Goal: Transaction & Acquisition: Purchase product/service

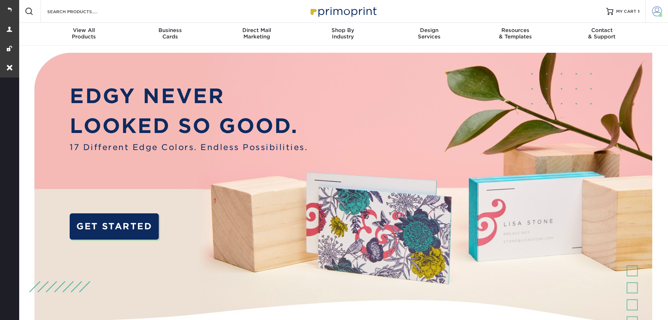
click at [648, 9] on link "Account" at bounding box center [656, 11] width 23 height 23
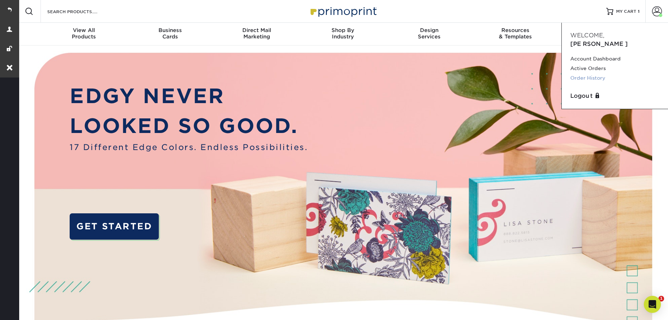
click at [586, 73] on link "Order History" at bounding box center [614, 78] width 89 height 10
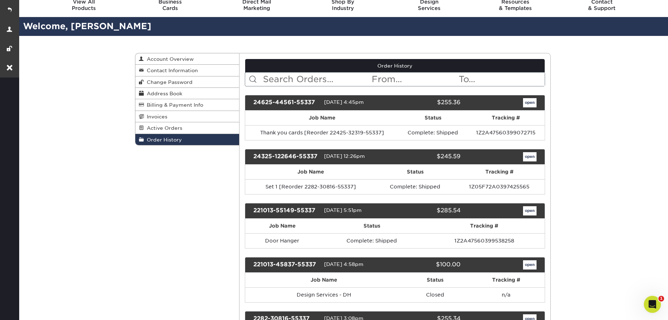
scroll to position [29, 0]
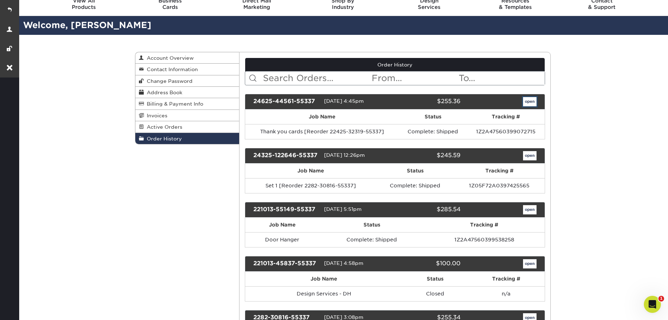
click at [525, 99] on link "open" at bounding box center [529, 101] width 13 height 9
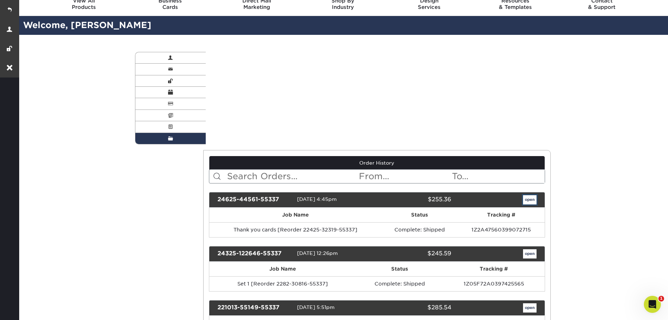
scroll to position [0, 0]
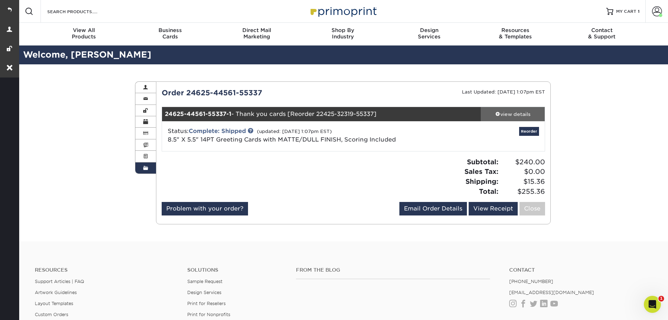
click at [522, 117] on div "view details" at bounding box center [512, 113] width 64 height 7
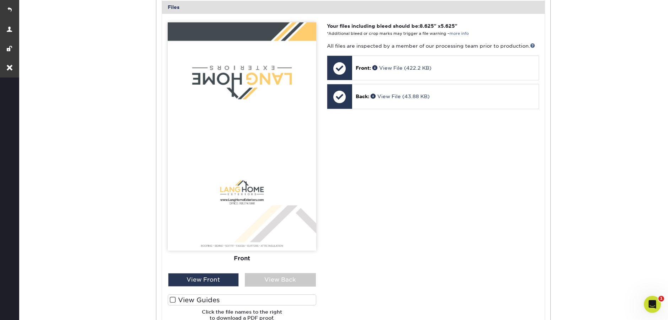
scroll to position [480, 0]
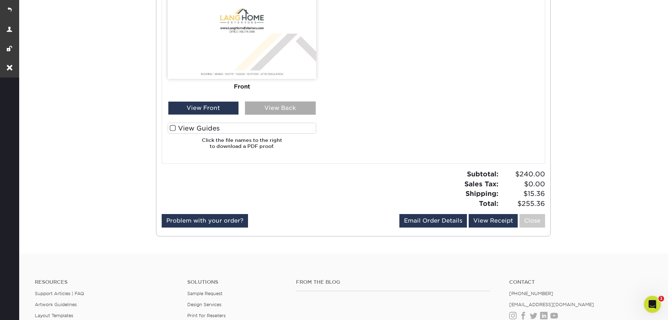
click at [282, 111] on div "View Back" at bounding box center [280, 107] width 71 height 13
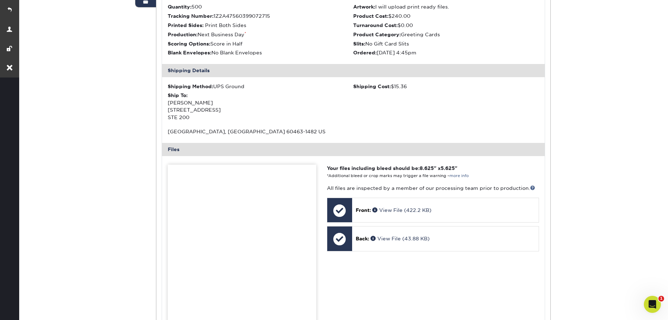
scroll to position [87, 0]
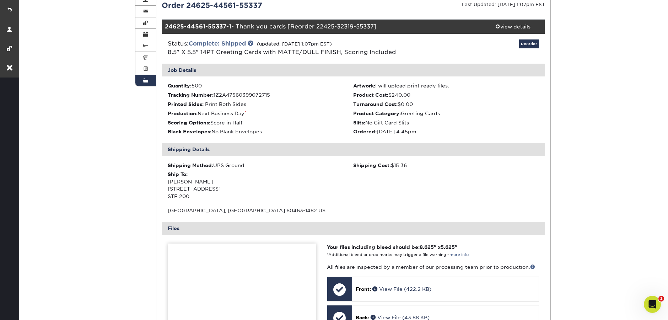
click at [146, 83] on span at bounding box center [145, 81] width 5 height 6
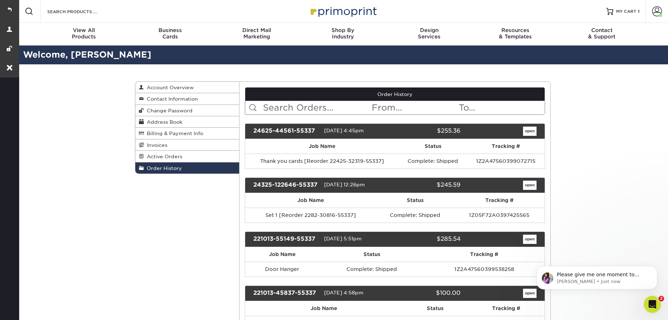
scroll to position [0, 0]
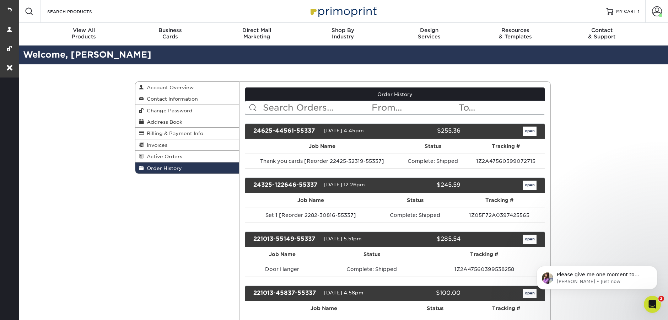
click at [282, 108] on input "text" at bounding box center [316, 107] width 109 height 13
paste input "whoops sorry its order"
type input "whoops sorry its order"
click at [309, 101] on input "text" at bounding box center [316, 107] width 109 height 13
paste input "211129-112035-55337"
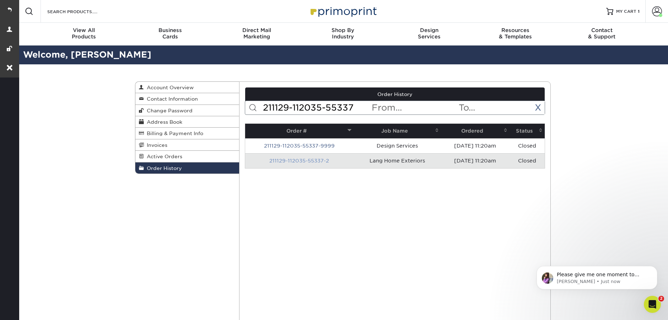
type input "211129-112035-55337"
click at [303, 160] on link "211129-112035-55337-2" at bounding box center [299, 161] width 60 height 6
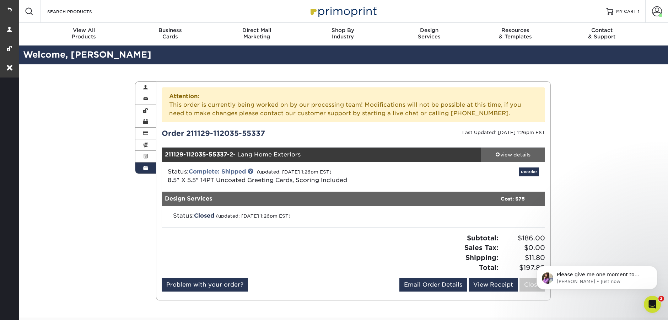
click at [518, 157] on div "view details" at bounding box center [512, 154] width 64 height 7
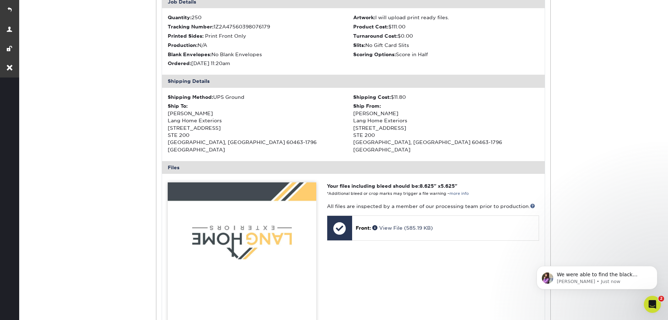
scroll to position [84, 0]
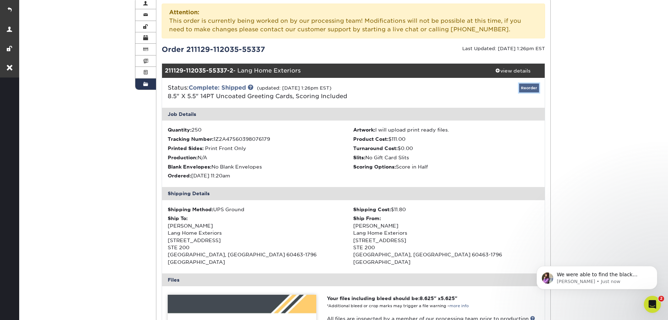
click at [526, 88] on link "Reorder" at bounding box center [529, 87] width 20 height 9
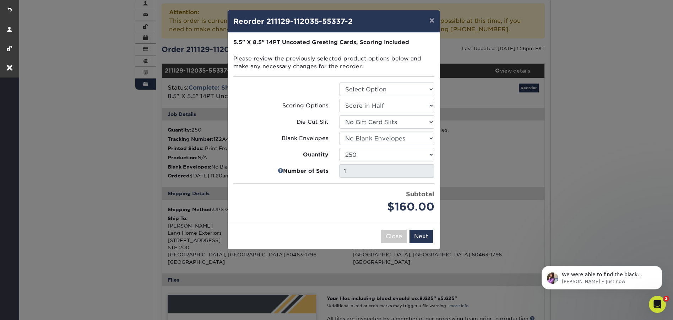
click at [611, 125] on div "× Reorder 211129-112035-55337-2 Please select all options to continue. Only qua…" at bounding box center [336, 160] width 673 height 320
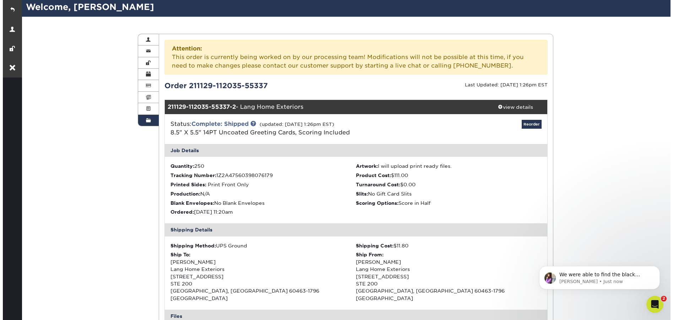
scroll to position [0, 0]
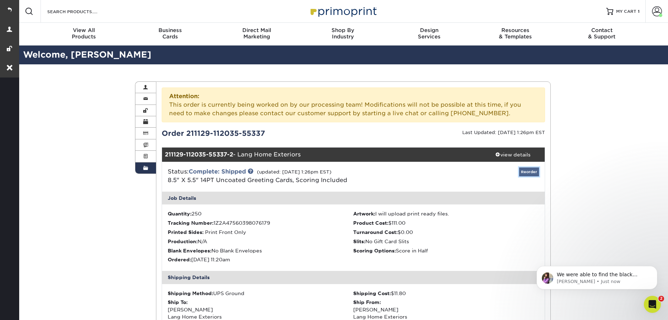
click at [523, 172] on link "Reorder" at bounding box center [529, 171] width 20 height 9
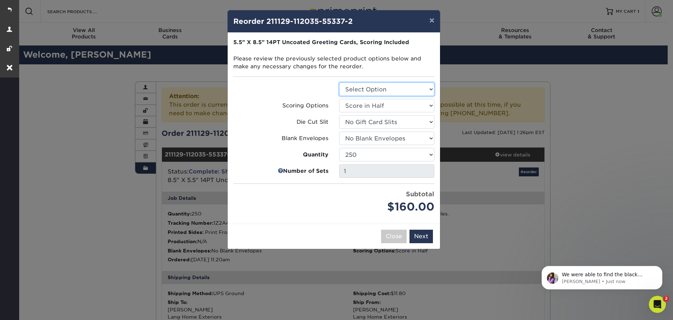
click at [399, 87] on select "Select Option Greeting Cards" at bounding box center [386, 88] width 95 height 13
select select "b7f8198f-f281-4438-a52e-cd7a5c5c0cfc"
click at [339, 82] on select "Select Option Greeting Cards" at bounding box center [386, 88] width 95 height 13
click at [424, 240] on button "Next" at bounding box center [420, 235] width 23 height 13
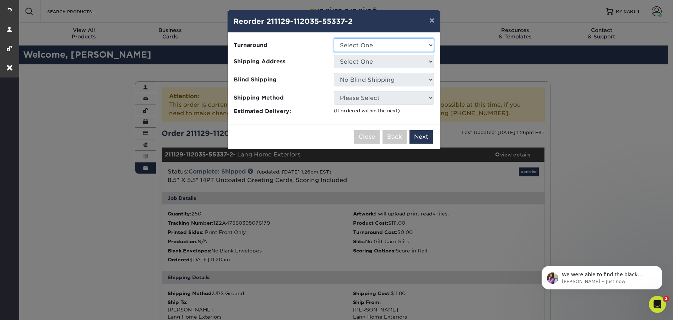
click at [396, 43] on select "Select One 2-4 Business Days 2 Day Next Business Day" at bounding box center [384, 44] width 100 height 13
select select "f6be234e-23ef-431e-9e0c-953386986423"
click at [334, 38] on select "Select One 2-4 Business Days 2 Day Next Business Day" at bounding box center [384, 44] width 100 height 13
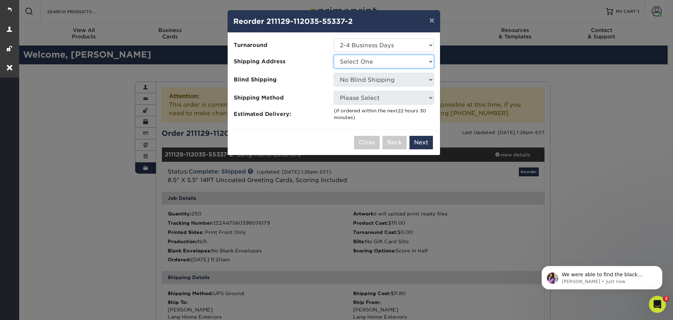
click at [365, 63] on select "Select One Lang Home Exteriors Office" at bounding box center [384, 61] width 100 height 13
select select "261411"
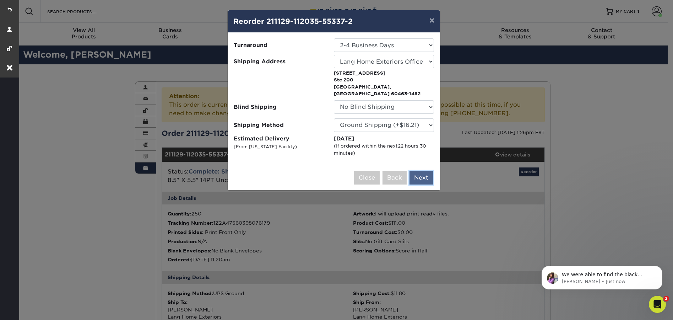
click at [428, 174] on button "Next" at bounding box center [420, 177] width 23 height 13
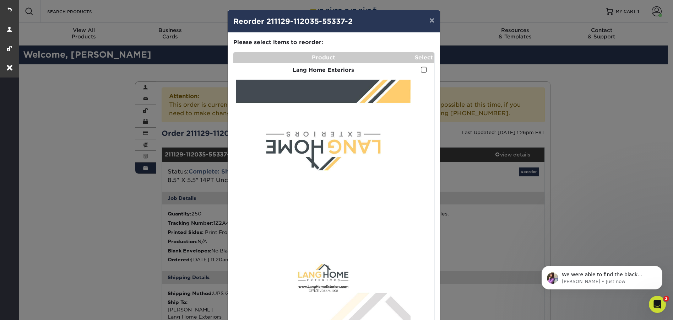
click at [423, 71] on span at bounding box center [424, 69] width 6 height 7
click at [0, 0] on input "checkbox" at bounding box center [0, 0] width 0 height 0
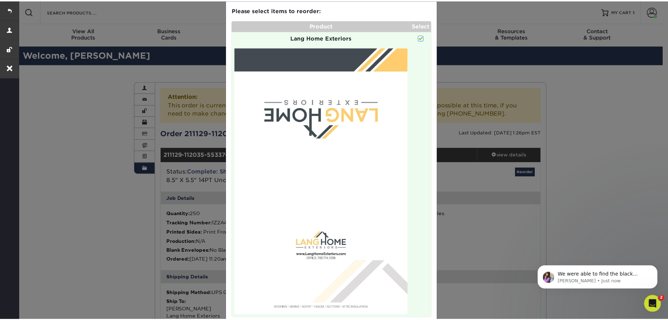
scroll to position [72, 0]
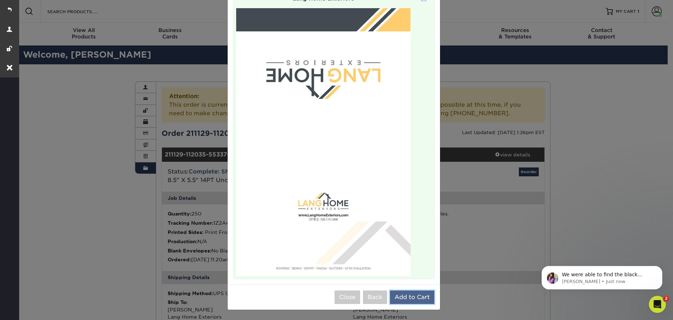
click at [428, 297] on button "Add to Cart" at bounding box center [412, 296] width 44 height 13
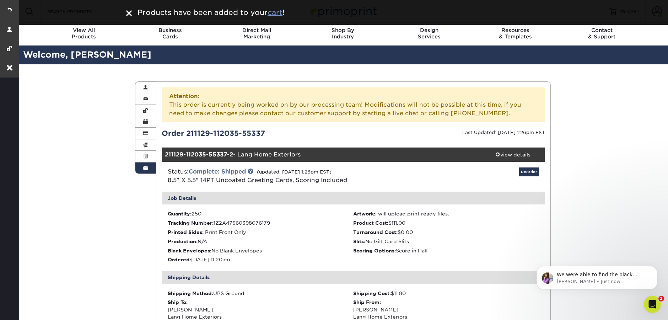
click at [278, 13] on u "cart" at bounding box center [274, 12] width 15 height 9
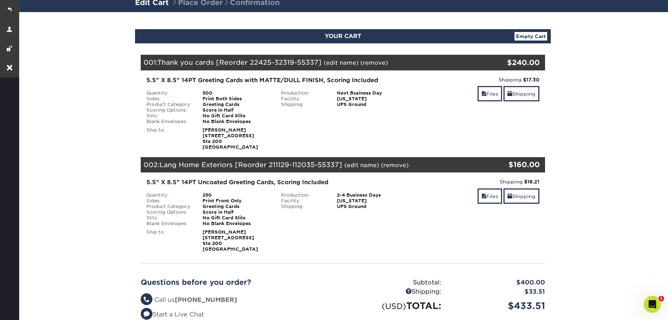
scroll to position [55, 0]
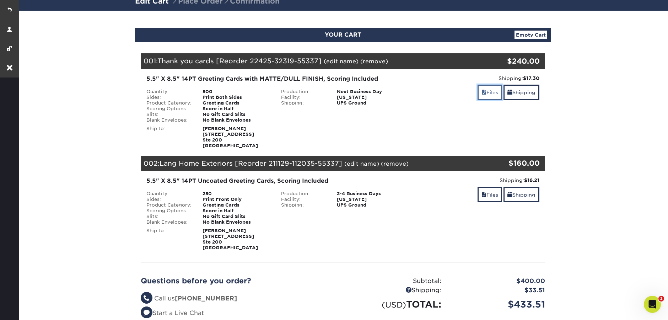
click at [483, 97] on link "Files" at bounding box center [489, 92] width 25 height 15
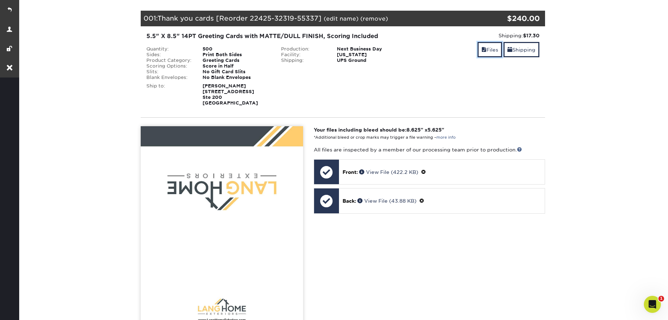
scroll to position [0, 0]
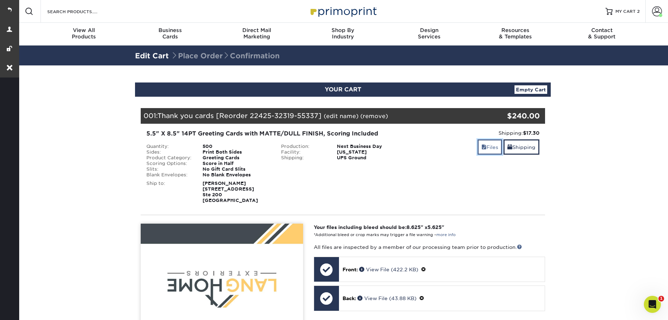
click at [488, 145] on link "Files" at bounding box center [489, 146] width 25 height 15
